Goal: Find contact information: Find contact information

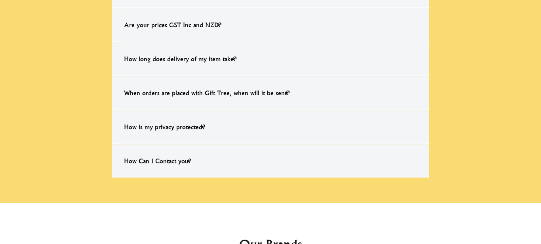
scroll to position [500, 0]
click at [162, 162] on h4 "How Can I Contact you?" at bounding box center [157, 161] width 83 height 25
click at [0, 0] on input "How Can I Contact you? Simply message us on our 'Quick Message Icon' (located i…" at bounding box center [0, 0] width 0 height 0
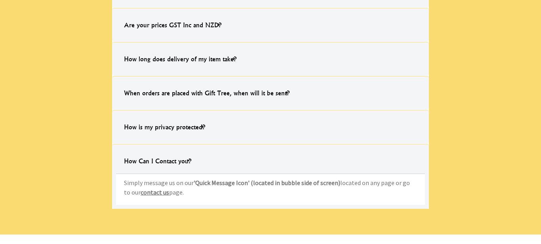
click at [219, 184] on strong "'Quick Message Icon' (located in bubble side of screen)" at bounding box center [267, 183] width 147 height 8
click at [0, 0] on input "How Can I Contact you? Simply message us on our 'Quick Message Icon' (located i…" at bounding box center [0, 0] width 0 height 0
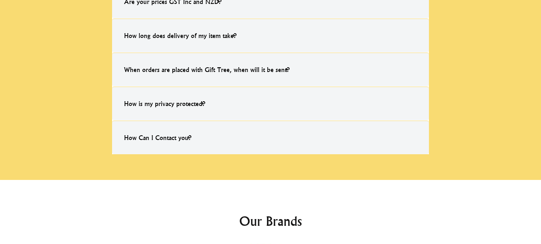
scroll to position [686, 0]
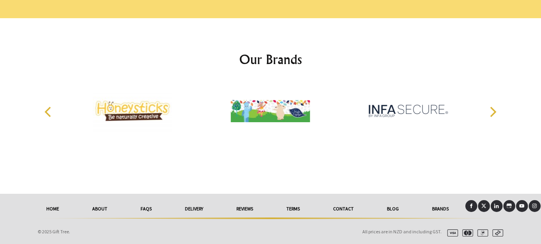
click at [399, 105] on img at bounding box center [408, 111] width 79 height 59
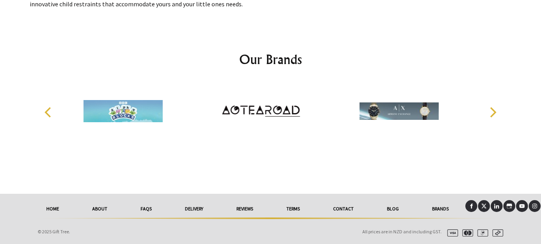
scroll to position [278, 0]
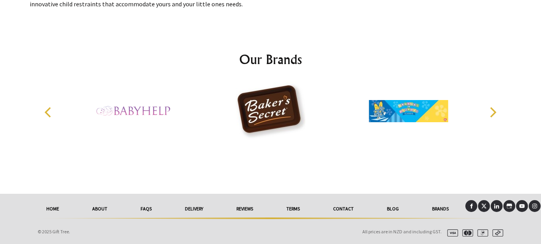
click at [393, 209] on link "Blog" at bounding box center [392, 208] width 45 height 17
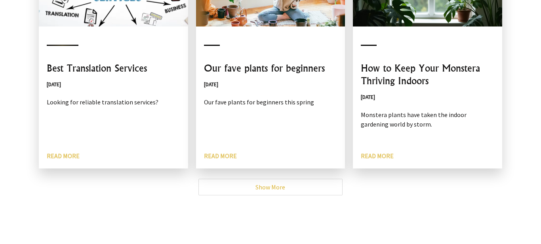
scroll to position [226, 0]
click at [115, 69] on h3 "Best Translation Services" at bounding box center [114, 68] width 134 height 13
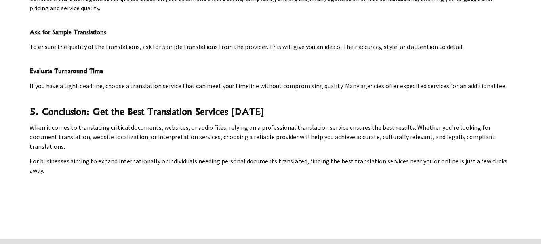
scroll to position [3523, 0]
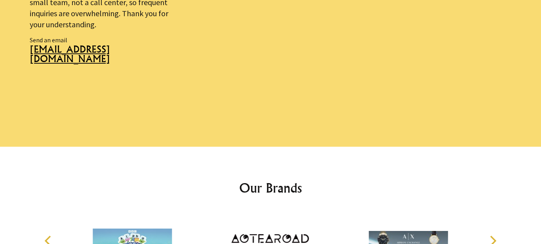
scroll to position [694, 0]
